Goal: Navigation & Orientation: Find specific page/section

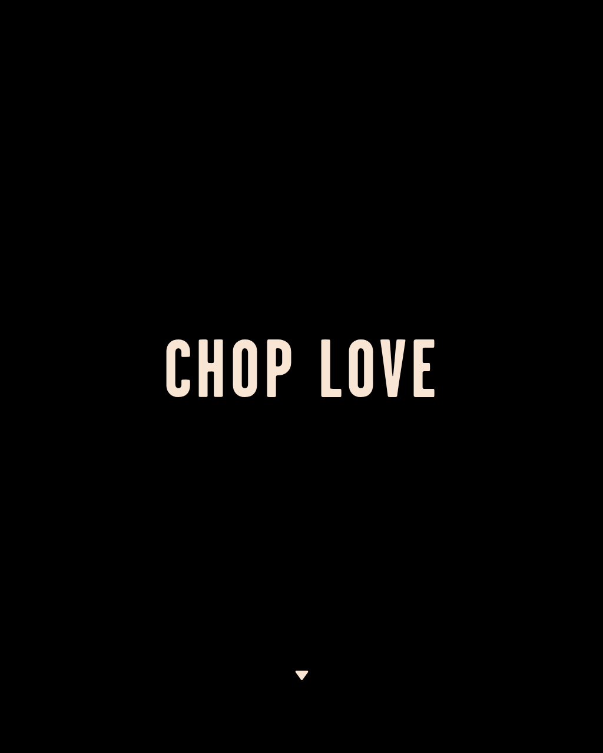
click at [396, 535] on div at bounding box center [301, 376] width 603 height 753
click at [466, 264] on div at bounding box center [301, 376] width 603 height 753
click at [286, 688] on div at bounding box center [301, 376] width 603 height 753
click at [308, 671] on img at bounding box center [301, 675] width 15 height 9
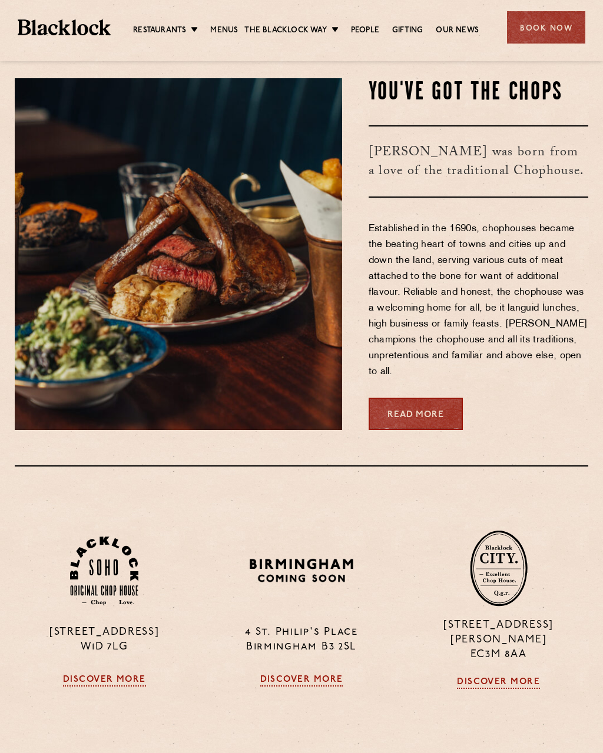
scroll to position [711, 0]
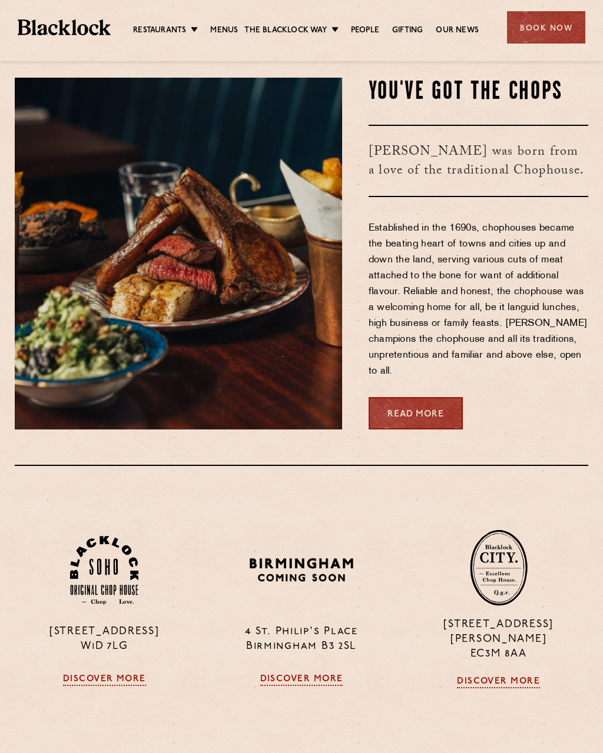
click at [120, 682] on link "Discover More" at bounding box center [104, 681] width 83 height 12
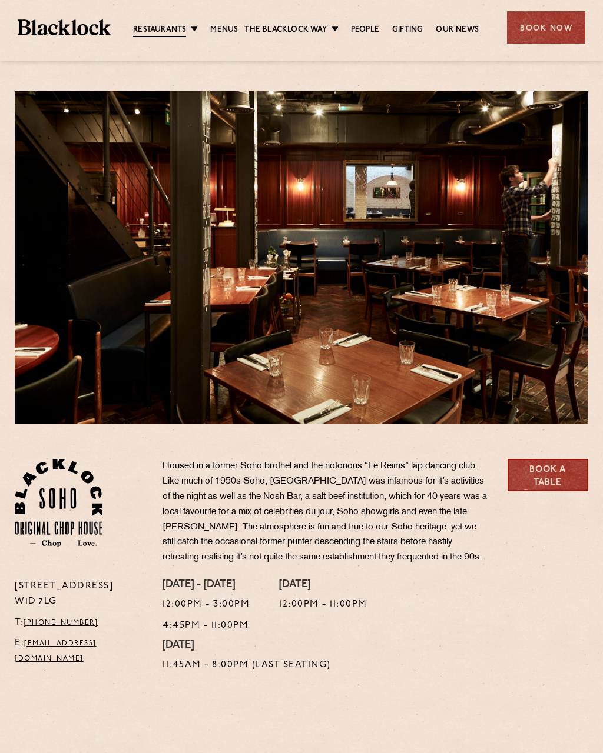
click at [227, 26] on link "Menus" at bounding box center [224, 30] width 28 height 12
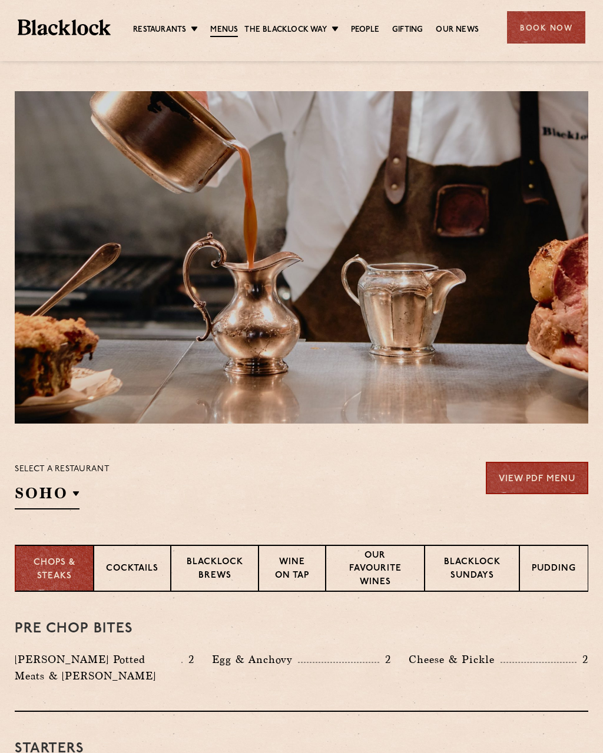
click at [128, 557] on div "Cocktails" at bounding box center [132, 568] width 77 height 47
